Goal: Information Seeking & Learning: Check status

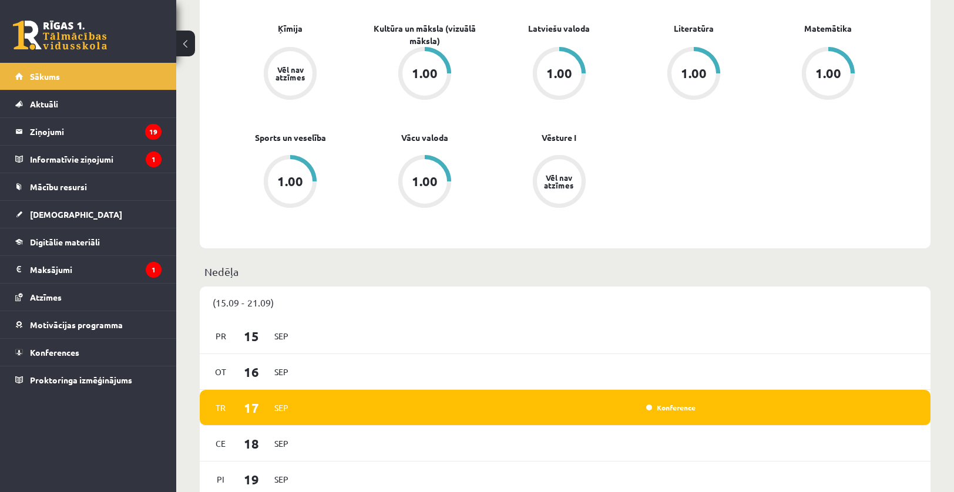
scroll to position [646, 0]
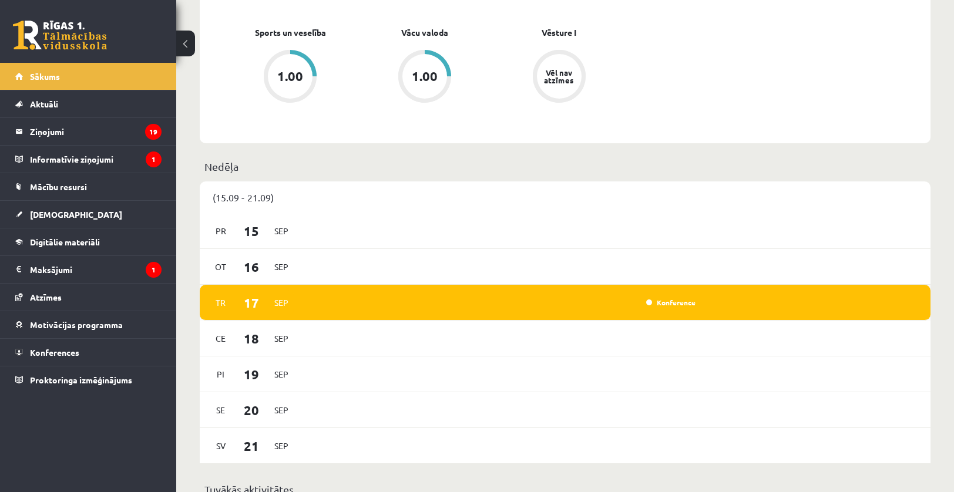
click at [666, 299] on div "Konference" at bounding box center [669, 303] width 59 height 12
click at [665, 305] on link "Konference" at bounding box center [670, 302] width 49 height 9
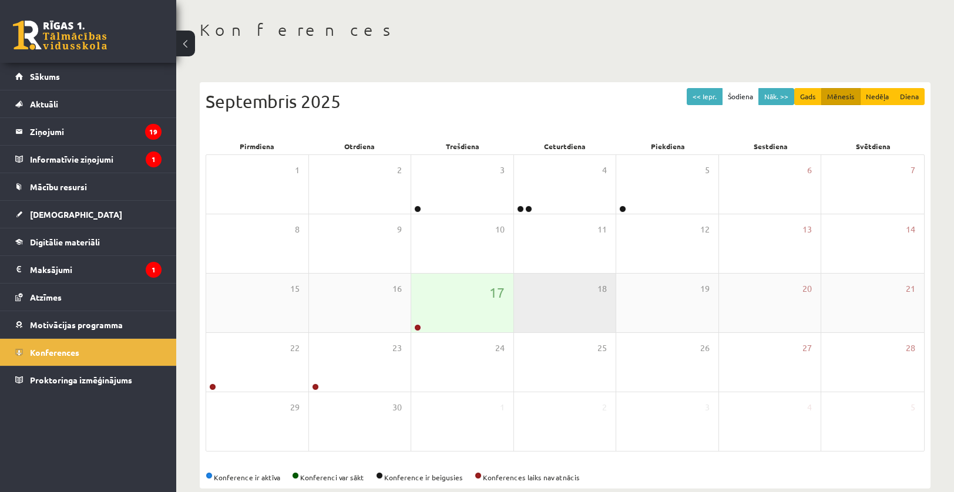
scroll to position [68, 0]
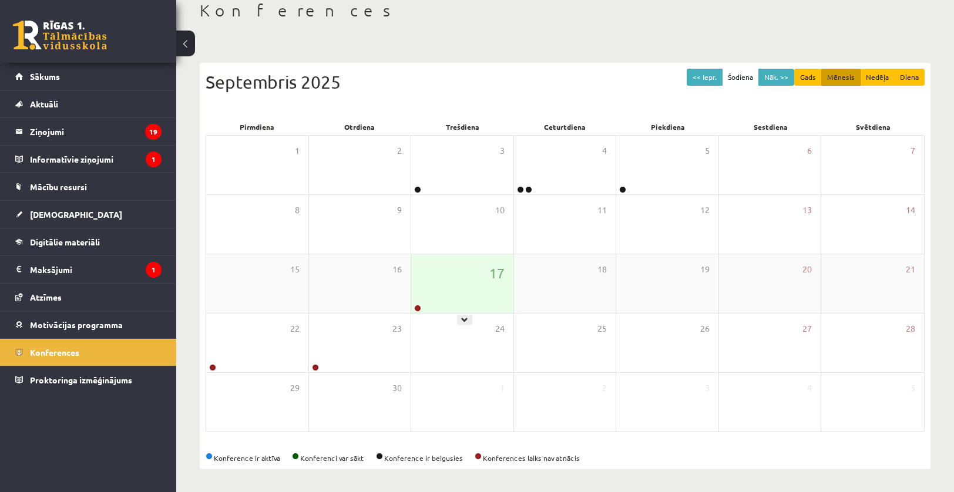
click at [459, 294] on div "17" at bounding box center [462, 283] width 102 height 59
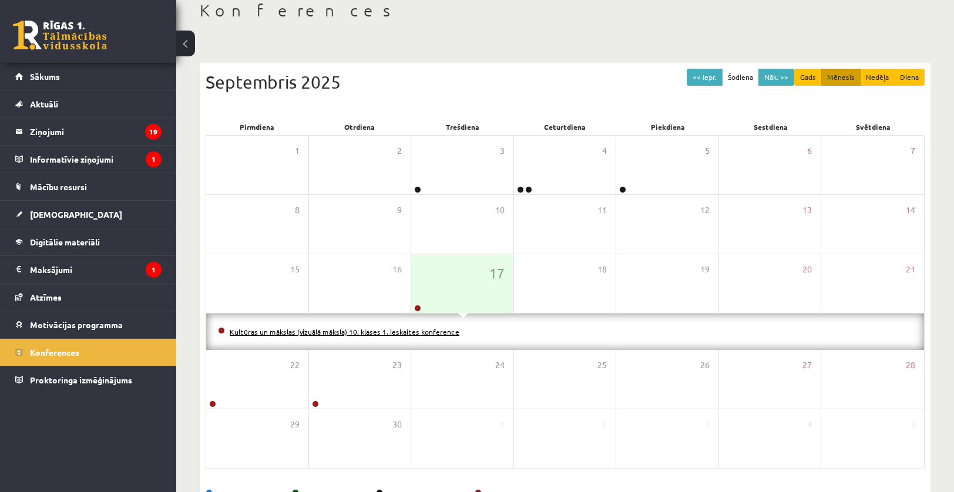
click at [316, 328] on link "Kultūras un mākslas (vizuālā māksla) 10. klases 1. ieskaites konference" at bounding box center [345, 331] width 230 height 9
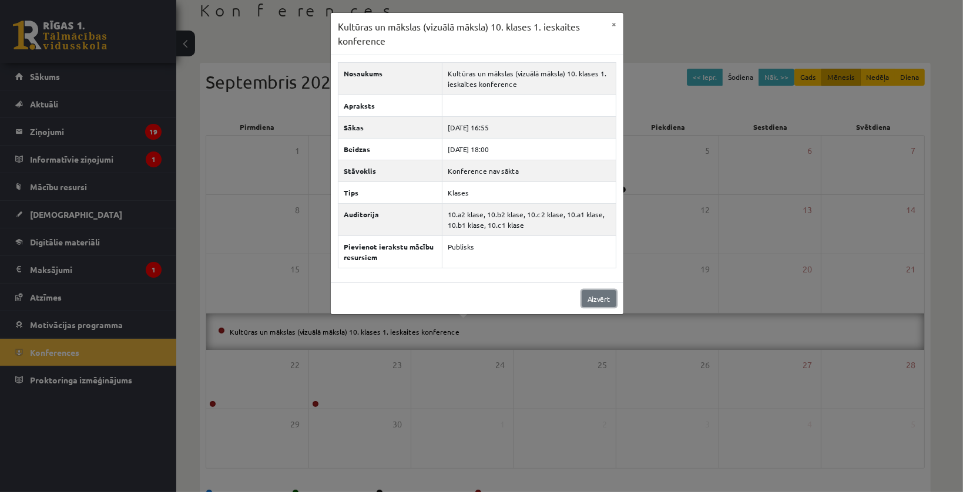
click at [587, 292] on link "Aizvērt" at bounding box center [599, 298] width 35 height 17
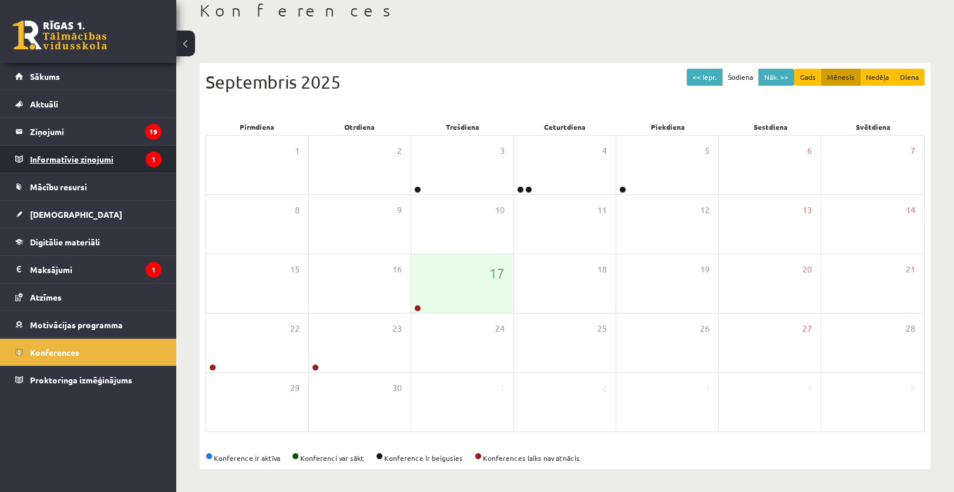
click at [49, 158] on legend "Informatīvie ziņojumi 1" at bounding box center [96, 159] width 132 height 27
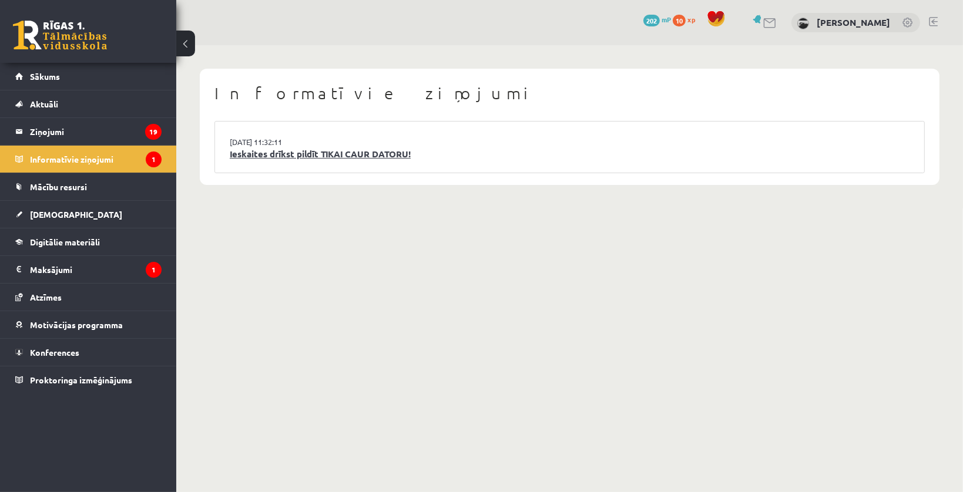
click at [449, 148] on link "Ieskaites drīkst pildīt TIKAI CAUR DATORU!" at bounding box center [570, 154] width 680 height 14
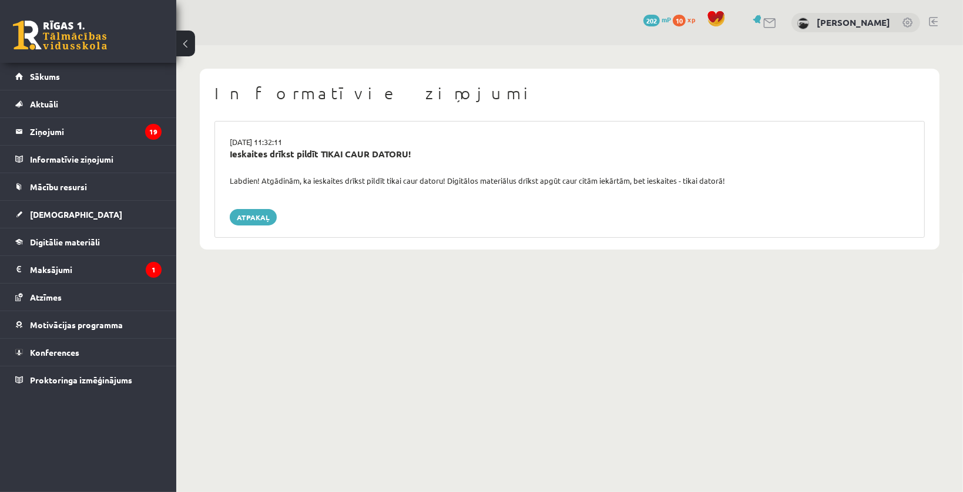
click at [449, 169] on div "Ieskaites drīkst pildīt TIKAI CAUR DATORU!" at bounding box center [569, 161] width 697 height 28
click at [234, 219] on link "Atpakaļ" at bounding box center [253, 217] width 47 height 16
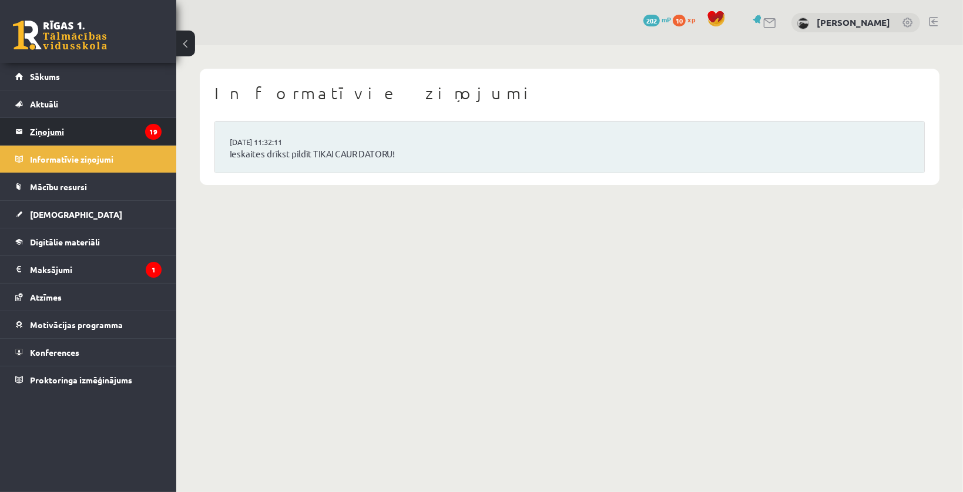
click at [46, 125] on legend "Ziņojumi 19" at bounding box center [96, 131] width 132 height 27
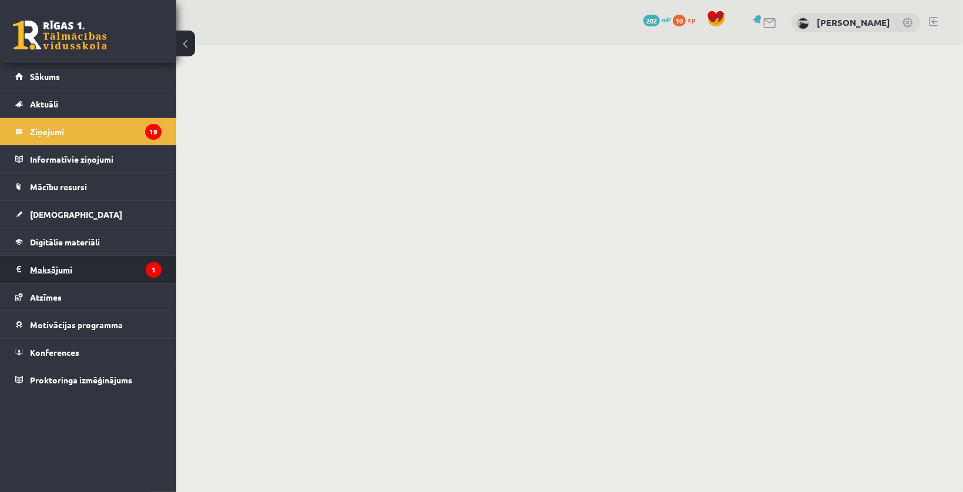
click at [91, 282] on legend "Maksājumi 1" at bounding box center [96, 269] width 132 height 27
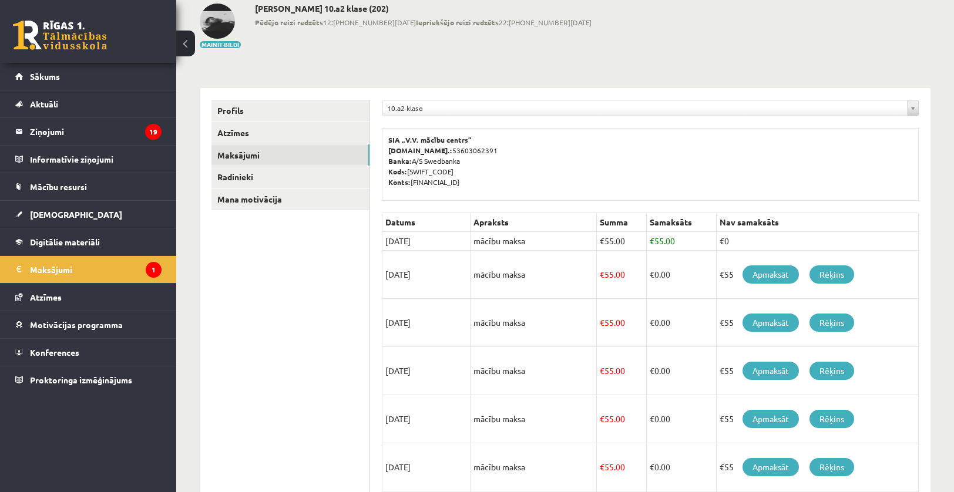
scroll to position [45, 0]
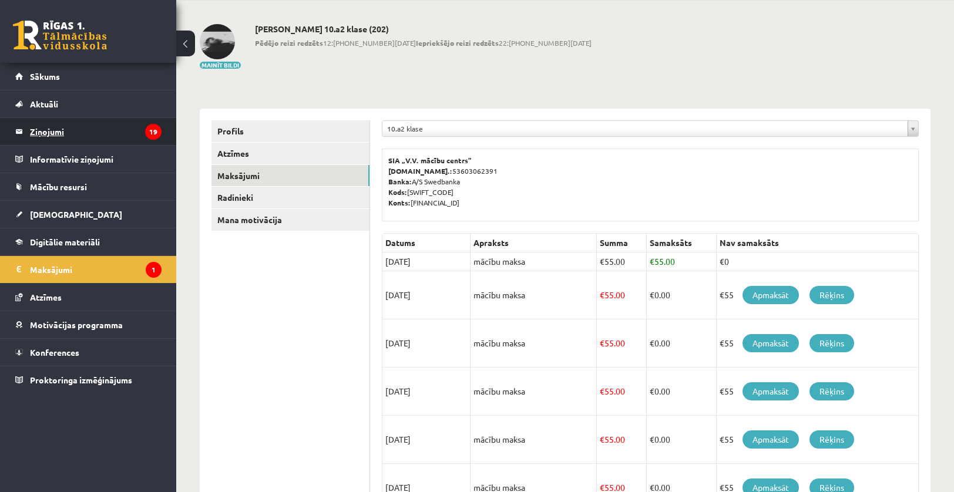
click at [98, 135] on legend "Ziņojumi 19" at bounding box center [96, 131] width 132 height 27
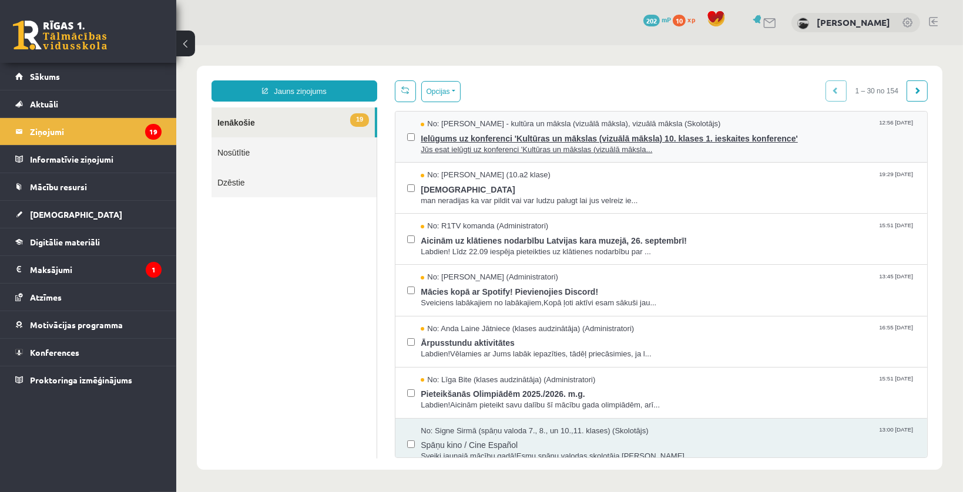
click at [492, 127] on span "No: [PERSON_NAME] - kultūra un māksla (vizuālā māksla), vizuālā māksla (Skolotā…" at bounding box center [570, 123] width 300 height 11
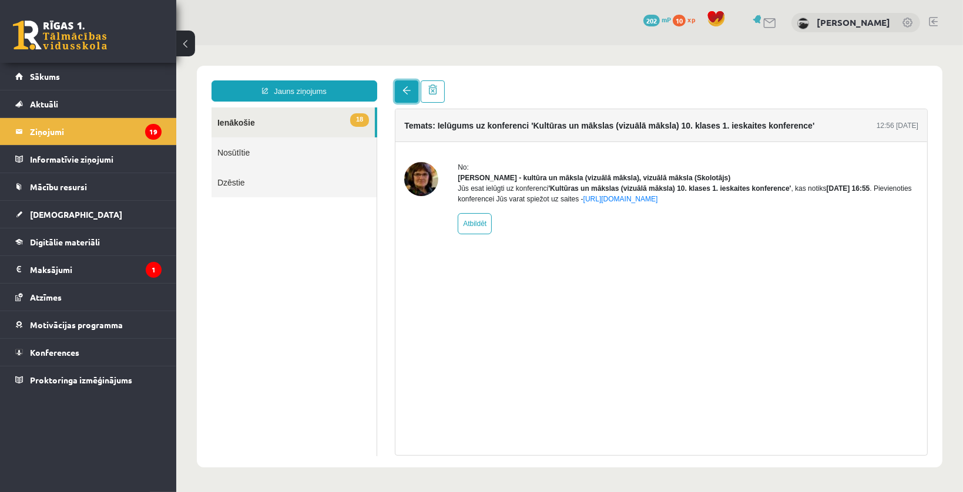
click at [400, 89] on link at bounding box center [405, 91] width 23 height 22
click at [401, 91] on link at bounding box center [405, 91] width 23 height 22
click at [295, 122] on link "18 Ienākošie" at bounding box center [292, 122] width 163 height 30
click at [236, 117] on link "18 Ienākošie" at bounding box center [292, 122] width 163 height 30
click at [75, 127] on legend "Ziņojumi 19" at bounding box center [96, 131] width 132 height 27
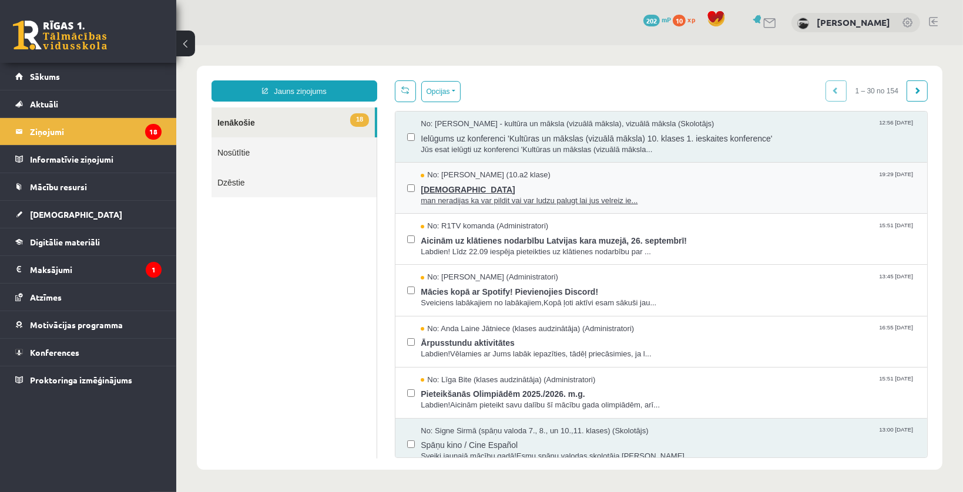
click at [449, 183] on span "[DEMOGRAPHIC_DATA]" at bounding box center [667, 187] width 495 height 15
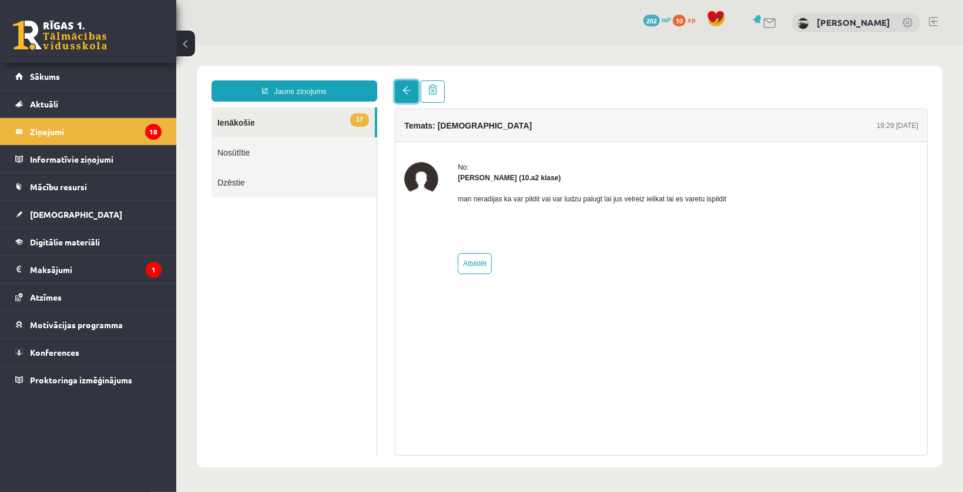
click at [401, 92] on link at bounding box center [405, 91] width 23 height 22
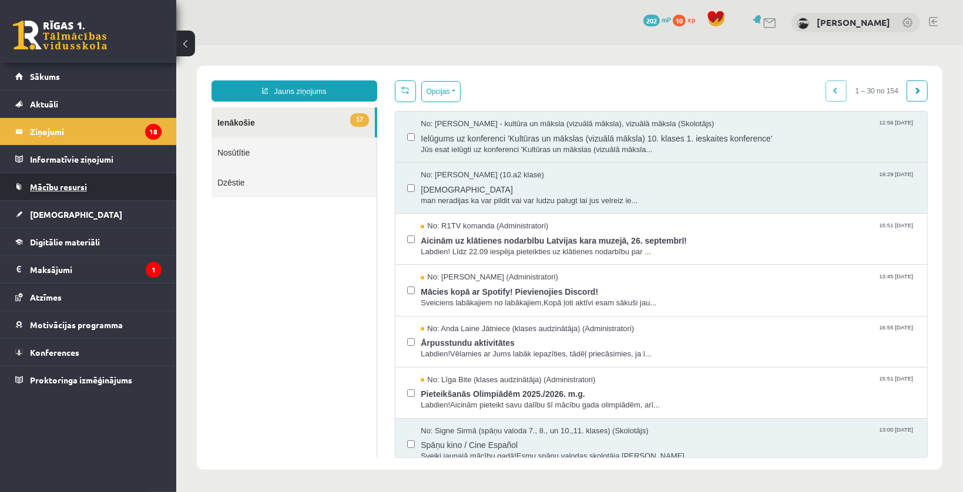
click at [69, 182] on span "Mācību resursi" at bounding box center [58, 187] width 57 height 11
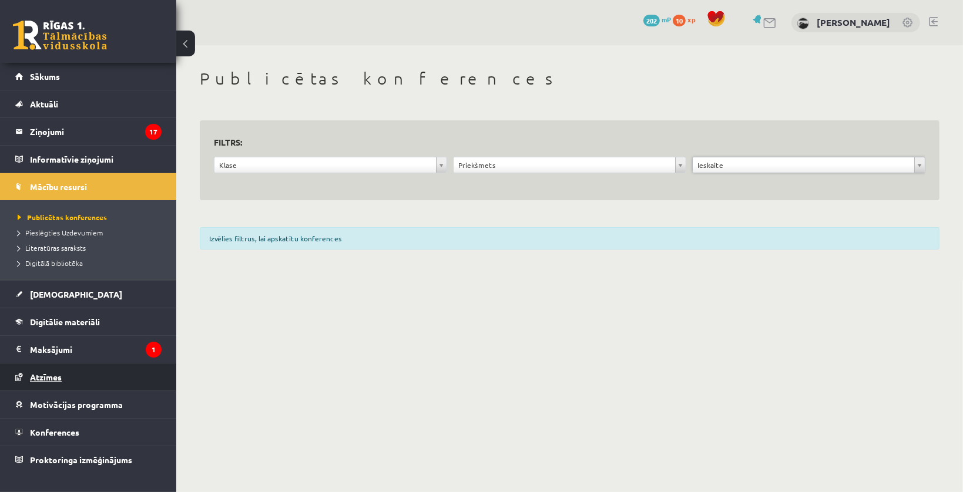
click at [85, 378] on link "Atzīmes" at bounding box center [88, 377] width 146 height 27
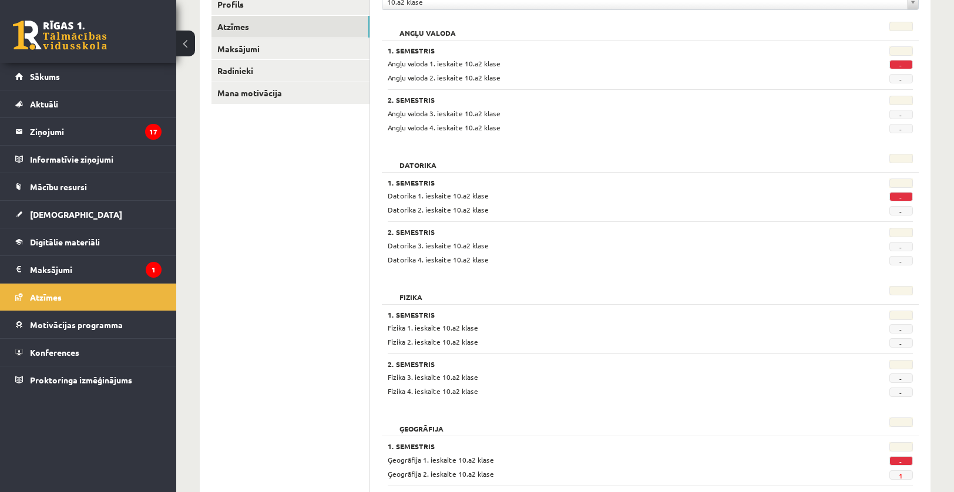
scroll to position [59, 0]
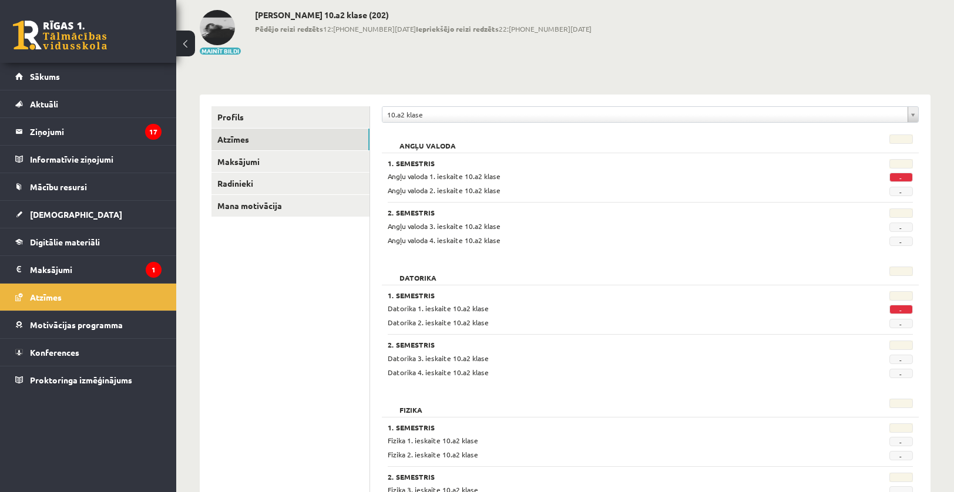
click at [897, 177] on span "-" at bounding box center [900, 177] width 23 height 9
click at [447, 170] on div "1. Semestris" at bounding box center [605, 165] width 435 height 12
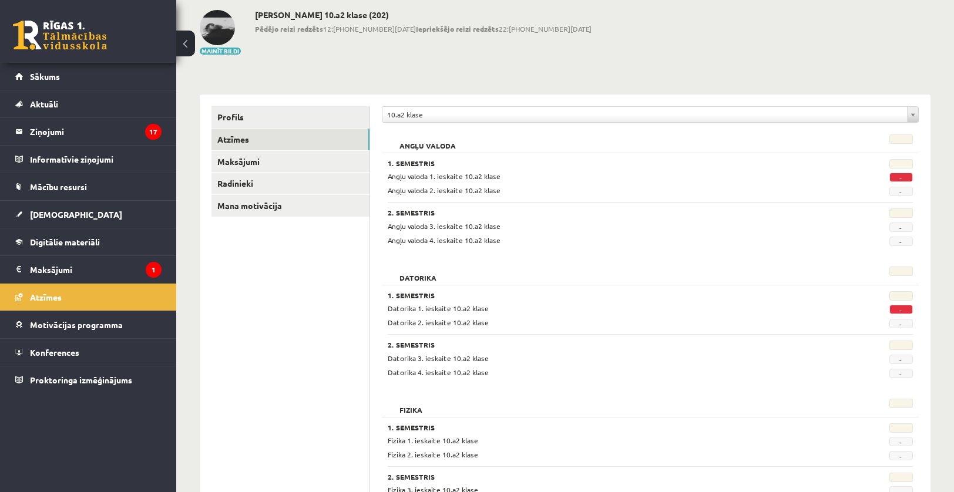
click at [447, 170] on div "1. Semestris" at bounding box center [605, 165] width 435 height 12
click at [805, 132] on div "Angļu valoda 1. Semestris Angļu valoda 1. ieskaite 10.a2 klase - Angļu valoda 2…" at bounding box center [650, 192] width 537 height 126
click at [60, 327] on span "Motivācijas programma" at bounding box center [76, 325] width 93 height 11
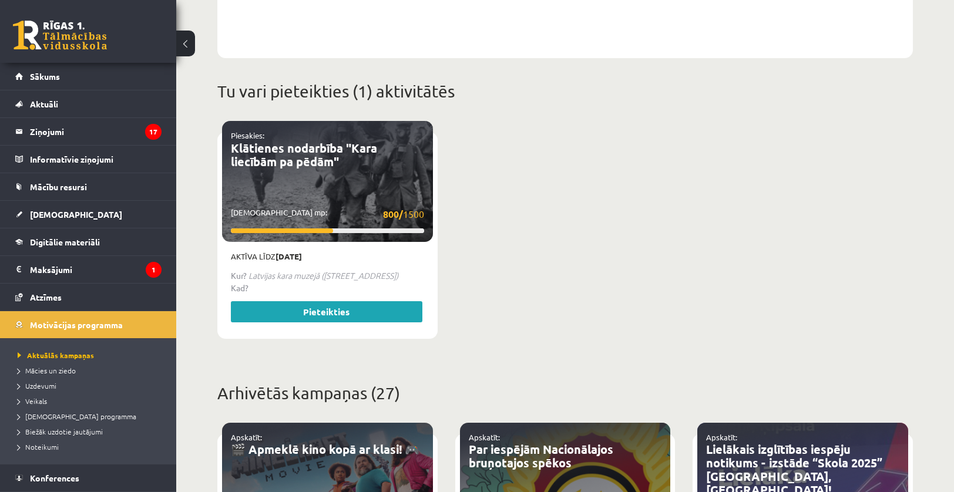
scroll to position [294, 0]
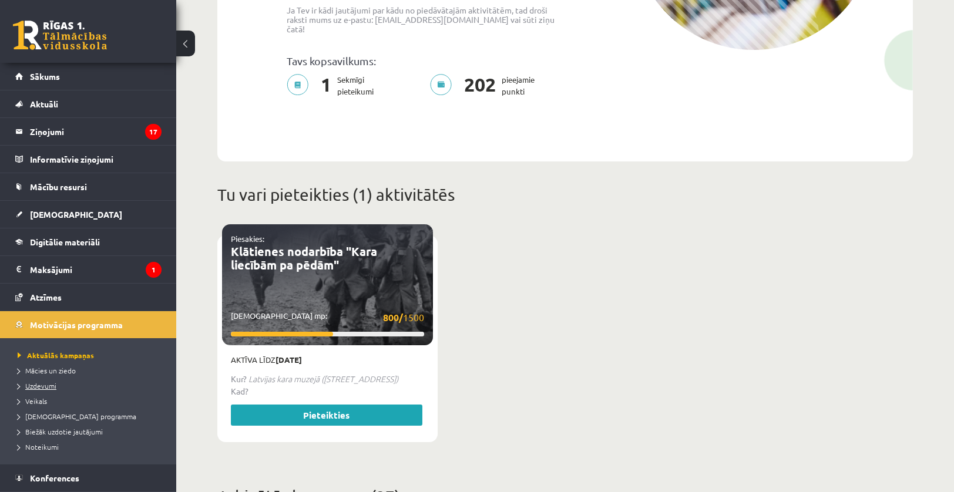
click at [49, 386] on span "Uzdevumi" at bounding box center [37, 385] width 39 height 9
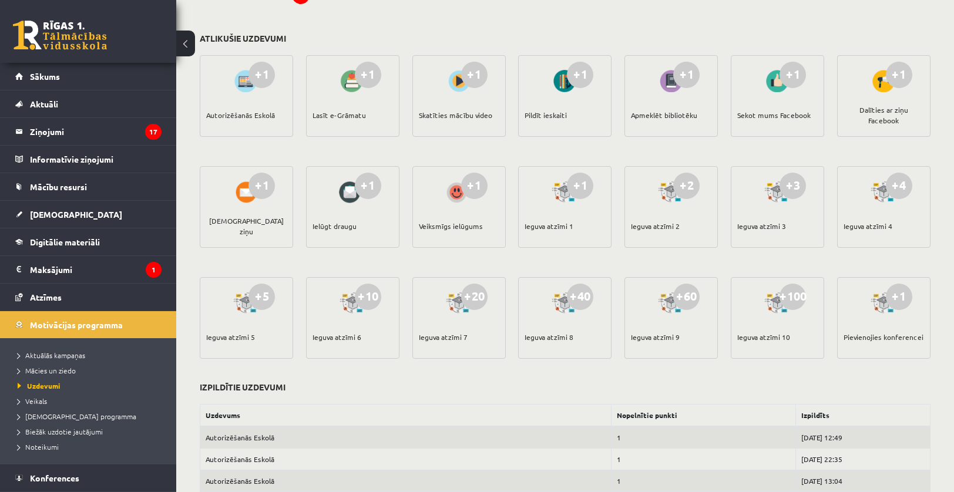
scroll to position [117, 0]
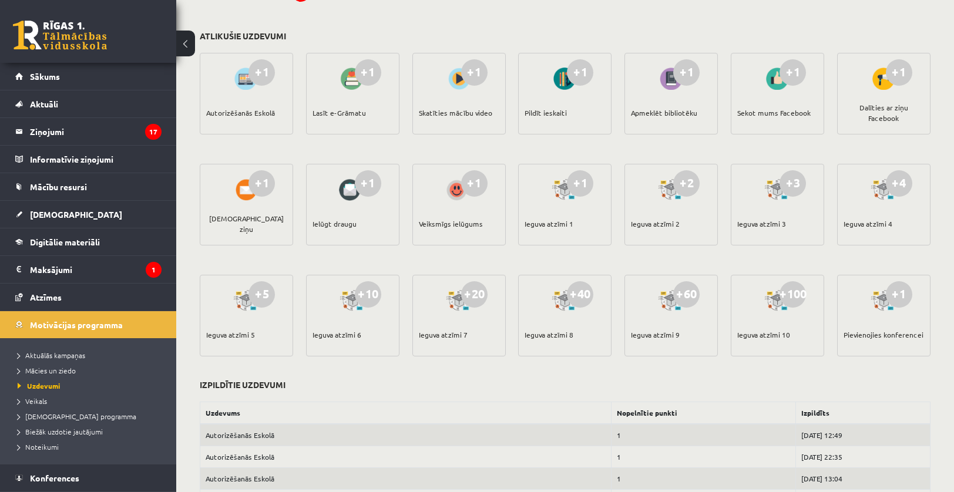
click at [804, 302] on div "+100 Ieguva atzīmi 10" at bounding box center [777, 316] width 93 height 82
click at [785, 303] on div "+100" at bounding box center [792, 294] width 26 height 26
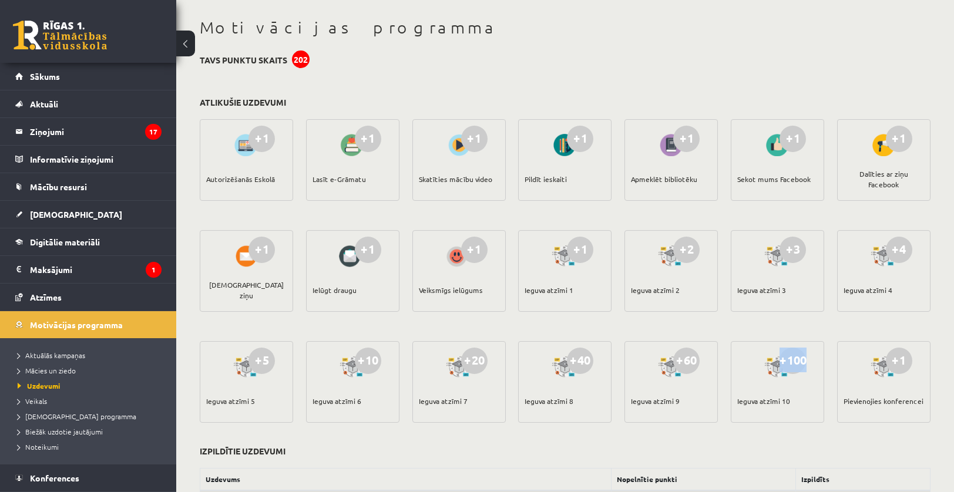
scroll to position [0, 0]
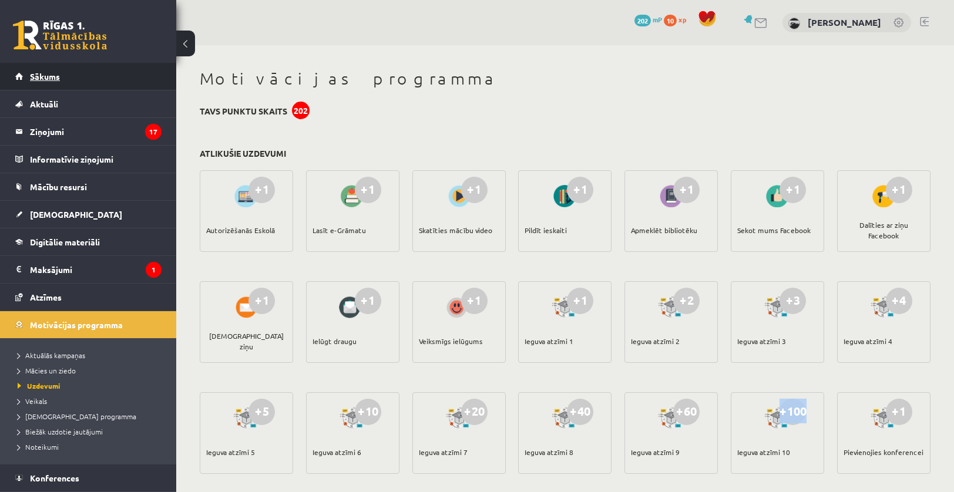
click at [85, 63] on link "Sākums" at bounding box center [88, 76] width 146 height 27
